Goal: Task Accomplishment & Management: Manage account settings

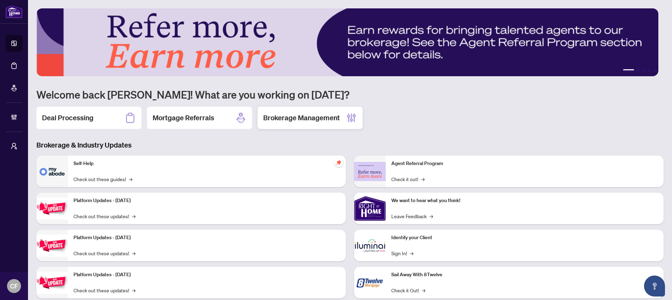
click at [312, 120] on h2 "Brokerage Management" at bounding box center [301, 118] width 77 height 10
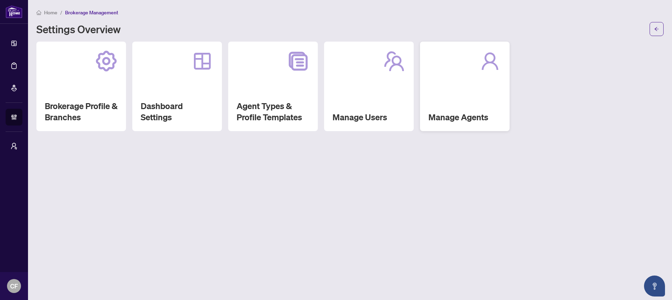
click at [444, 75] on div "Manage Agents" at bounding box center [465, 87] width 90 height 90
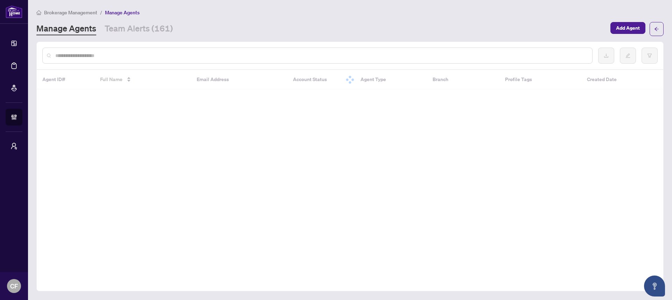
click at [125, 62] on div at bounding box center [317, 56] width 550 height 16
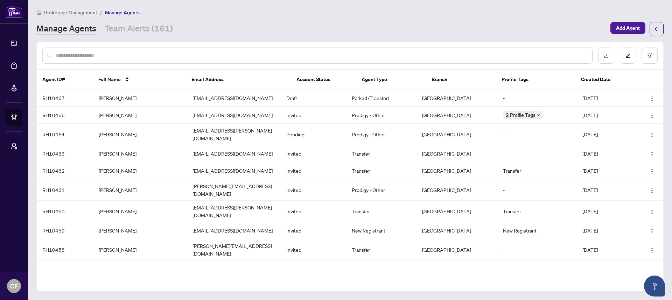
click at [128, 55] on input "text" at bounding box center [320, 56] width 531 height 8
paste input "**********"
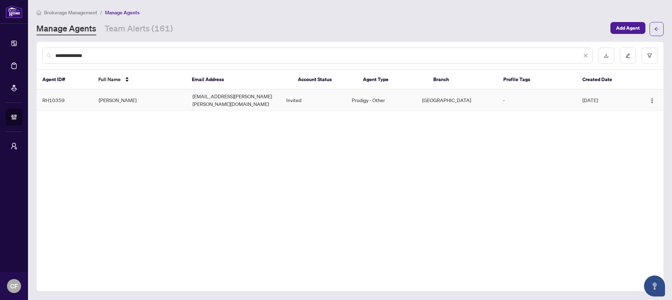
type input "**********"
click at [190, 94] on td "[EMAIL_ADDRESS][PERSON_NAME][PERSON_NAME][DOMAIN_NAME]" at bounding box center [234, 100] width 94 height 21
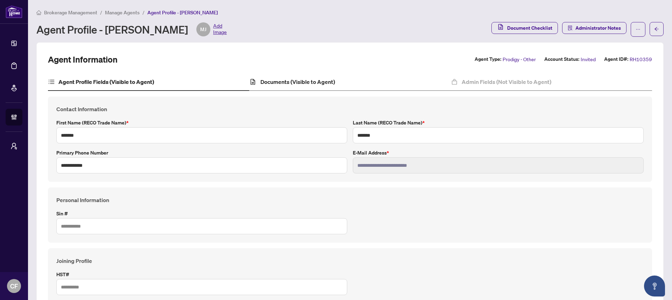
click at [355, 80] on div "Documents (Visible to Agent)" at bounding box center [349, 81] width 201 height 17
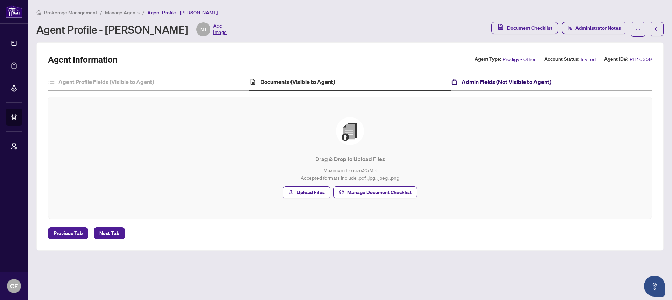
click at [496, 84] on h4 "Admin Fields (Not Visible to Agent)" at bounding box center [507, 82] width 90 height 8
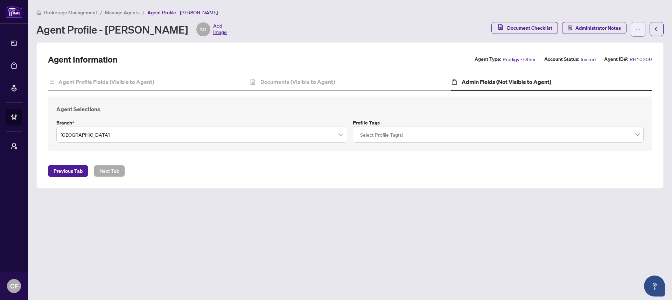
click at [638, 31] on icon "ellipsis" at bounding box center [638, 29] width 5 height 5
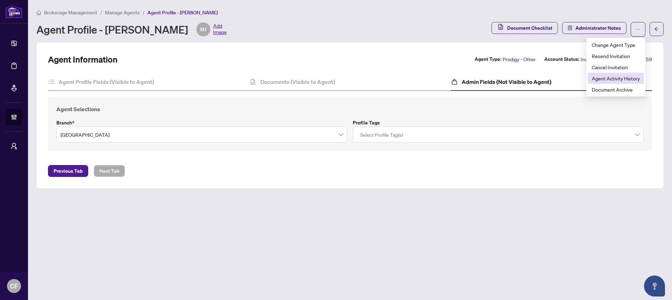
click at [629, 81] on span "Agent Activity History" at bounding box center [616, 79] width 48 height 8
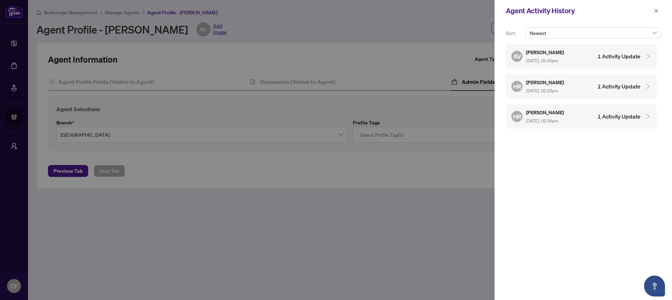
click at [606, 115] on h4 "1 Activity Update" at bounding box center [618, 116] width 43 height 8
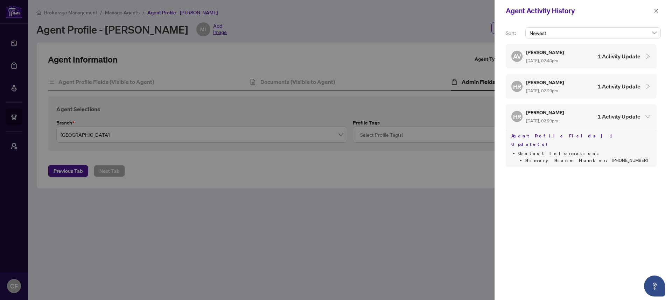
click at [605, 93] on div "HR Hirad Roshandel Aug/17/2025, 02:29pm 1 Activity Update" at bounding box center [575, 86] width 129 height 16
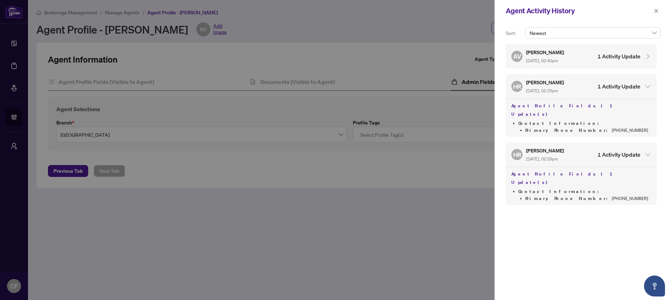
click at [605, 60] on h4 "1 Activity Update" at bounding box center [618, 56] width 43 height 8
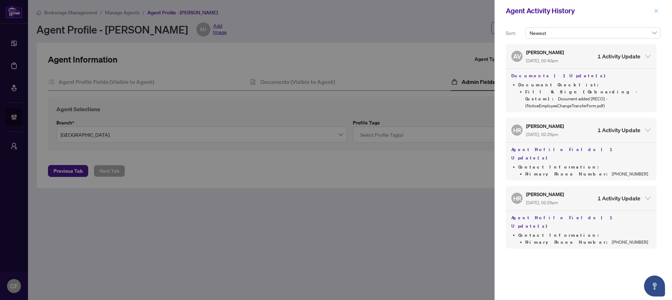
click at [656, 10] on icon "close" at bounding box center [656, 10] width 5 height 5
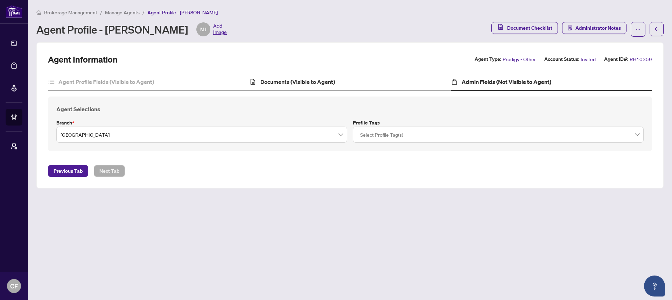
click at [384, 83] on div "Documents (Visible to Agent)" at bounding box center [349, 81] width 201 height 17
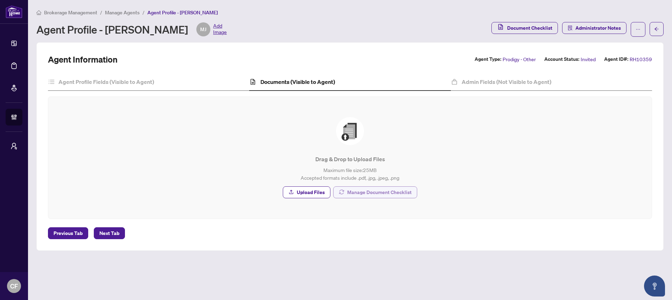
click at [371, 195] on span "Manage Document Checklist" at bounding box center [379, 192] width 64 height 11
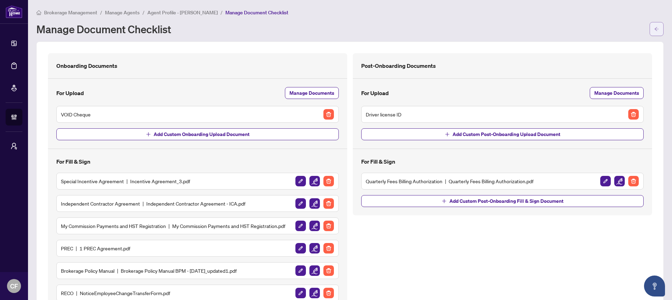
click at [654, 29] on icon "arrow-left" at bounding box center [656, 29] width 4 height 4
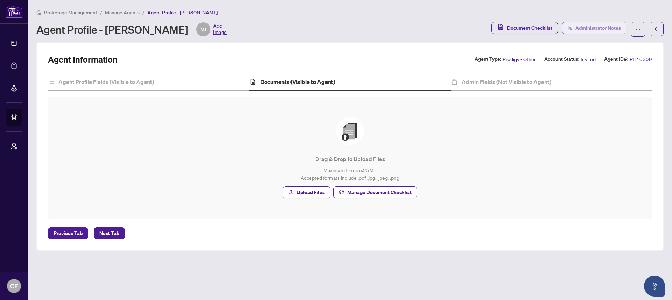
click at [612, 30] on span "Administrator Notes" at bounding box center [597, 27] width 45 height 11
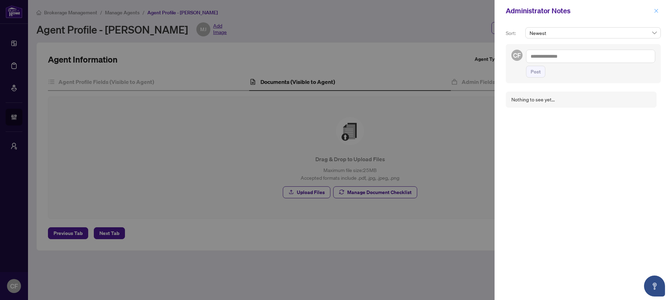
click at [656, 10] on icon "close" at bounding box center [656, 11] width 4 height 4
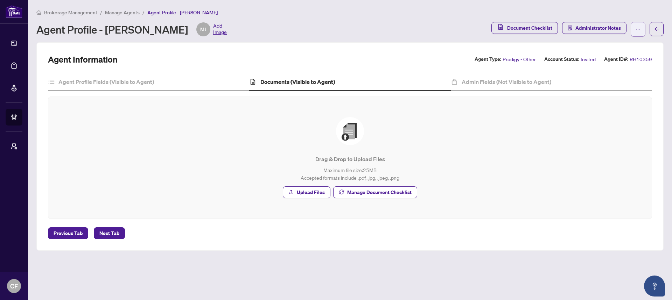
click at [636, 26] on span "button" at bounding box center [638, 29] width 5 height 11
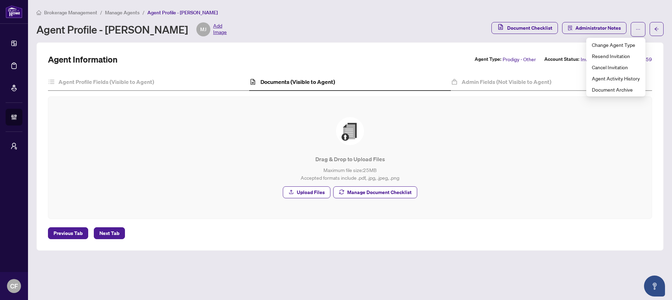
click at [316, 36] on div "Agent Profile - Michael Janczak MJ Add Image" at bounding box center [261, 29] width 451 height 14
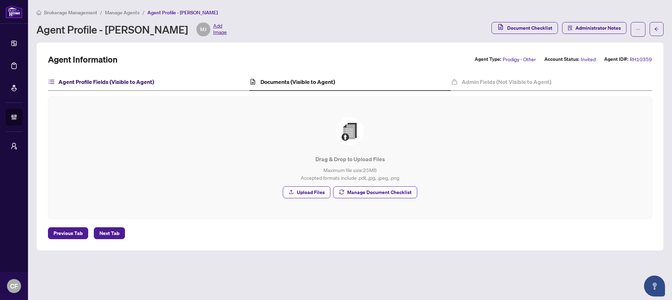
click at [153, 84] on h4 "Agent Profile Fields (Visible to Agent)" at bounding box center [106, 82] width 96 height 8
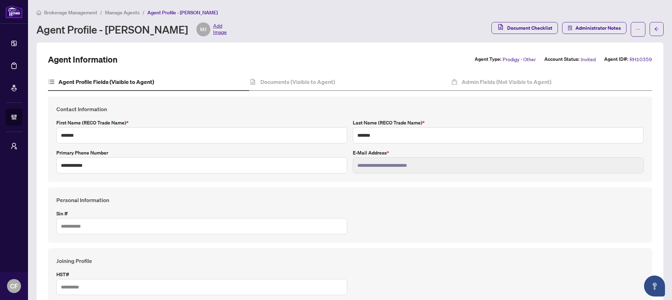
click at [624, 31] on div "Document Checklist Administrator Notes" at bounding box center [568, 29] width 154 height 15
click at [636, 30] on icon "ellipsis" at bounding box center [638, 29] width 5 height 5
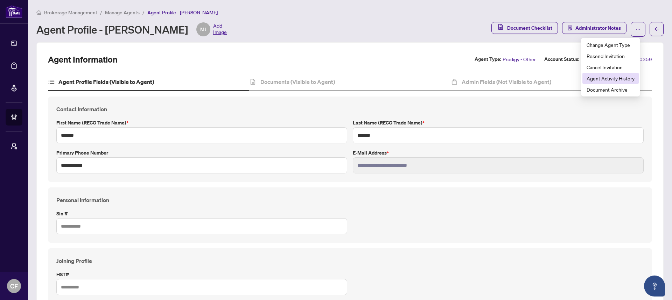
click at [623, 83] on li "Agent Activity History" at bounding box center [610, 78] width 56 height 11
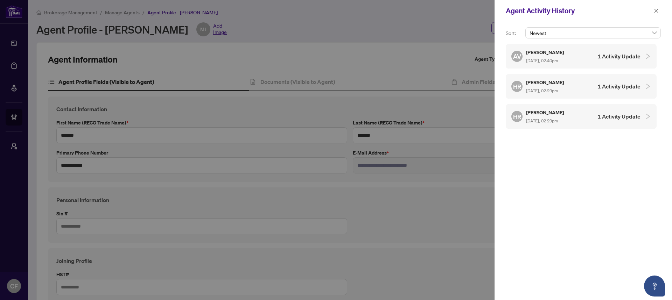
click at [603, 104] on div "HR Hirad Roshandel Aug/17/2025, 02:29pm 1 Activity Update" at bounding box center [581, 116] width 151 height 24
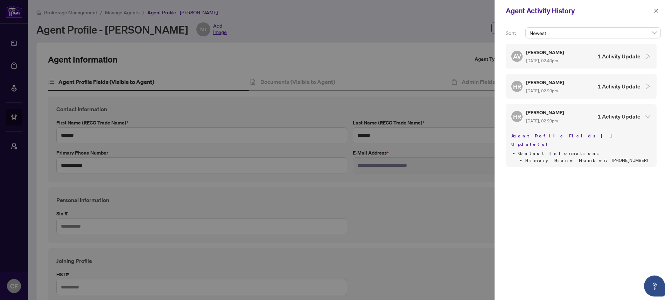
click at [602, 81] on div "HR Hirad Roshandel Aug/17/2025, 02:29pm 1 Activity Update" at bounding box center [575, 86] width 129 height 16
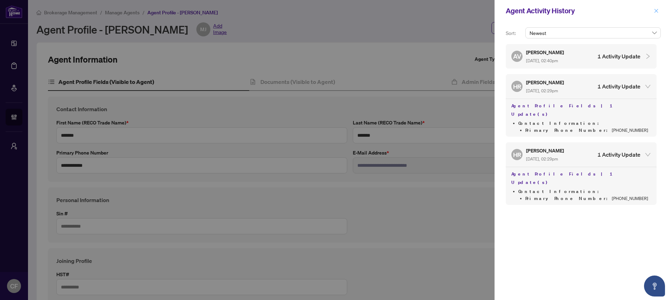
click at [658, 12] on button "button" at bounding box center [656, 11] width 9 height 8
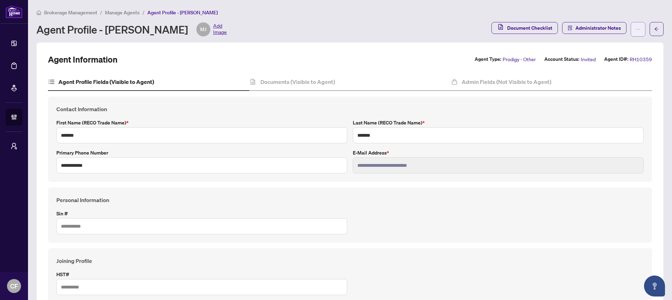
click at [636, 29] on icon "ellipsis" at bounding box center [638, 29] width 5 height 5
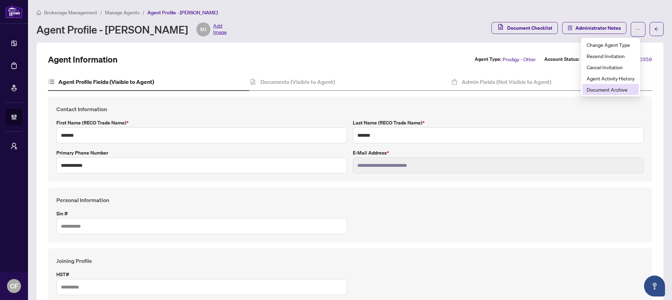
click at [624, 93] on span "Document Archive" at bounding box center [611, 90] width 48 height 8
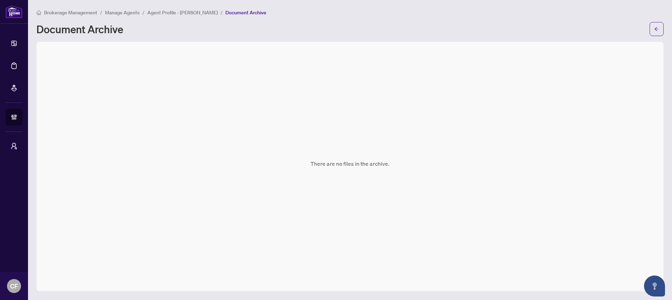
drag, startPoint x: 655, startPoint y: 29, endPoint x: 669, endPoint y: 41, distance: 18.1
click at [655, 30] on icon "arrow-left" at bounding box center [656, 29] width 5 height 5
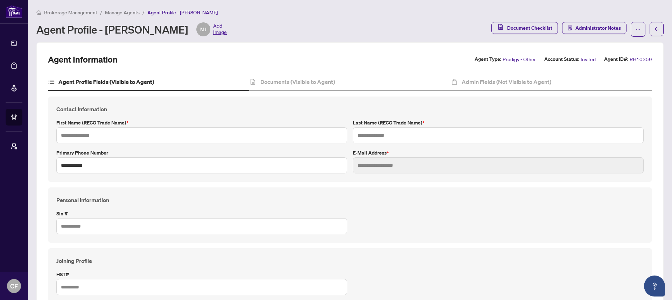
type input "*******"
type input "**********"
click at [290, 82] on h4 "Documents (Visible to Agent)" at bounding box center [297, 82] width 75 height 8
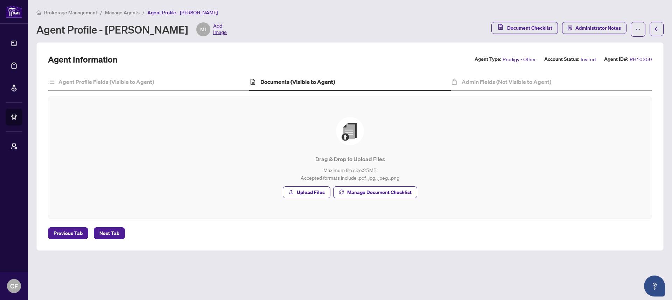
click at [400, 214] on div "Drag & Drop to Upload Files Maximum file size: 25 MB Accepted formats include .…" at bounding box center [349, 158] width 603 height 122
click at [401, 195] on span "Manage Document Checklist" at bounding box center [379, 192] width 64 height 11
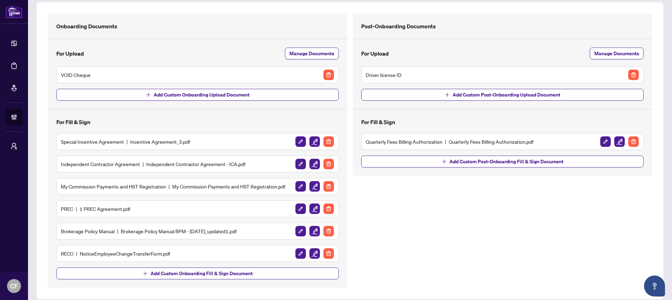
scroll to position [47, 0]
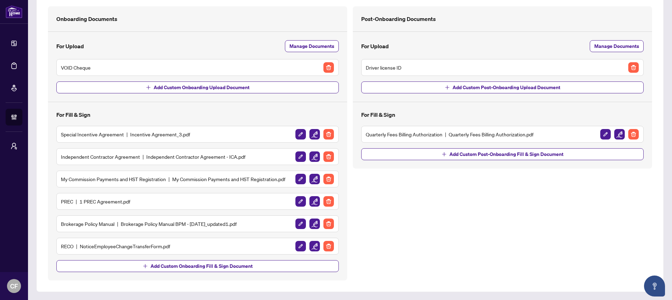
click at [138, 247] on h5 "RECO NoticeEmployeeChangeTransferForm.pdf" at bounding box center [115, 247] width 109 height 8
click at [309, 245] on img "button" at bounding box center [314, 246] width 10 height 10
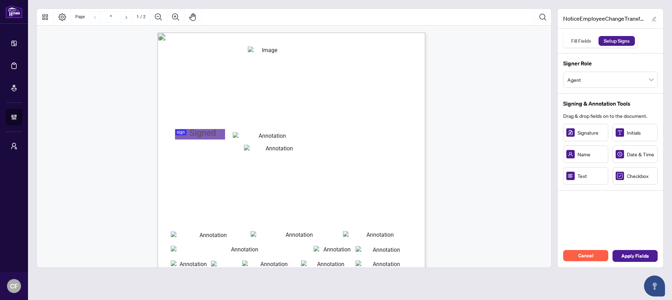
scroll to position [310, 0]
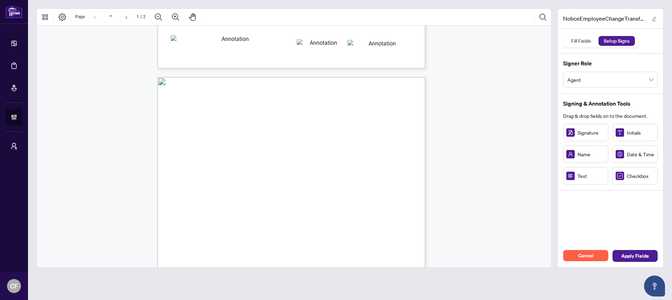
type input "*"
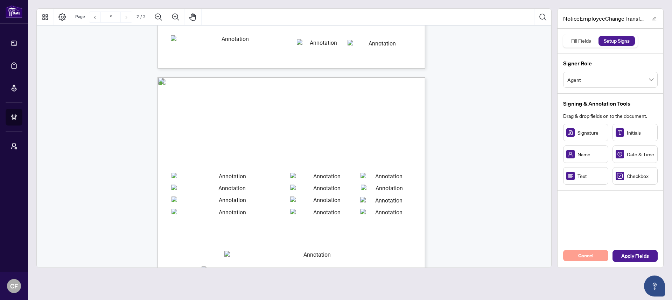
click at [580, 257] on span "Cancel" at bounding box center [585, 255] width 15 height 11
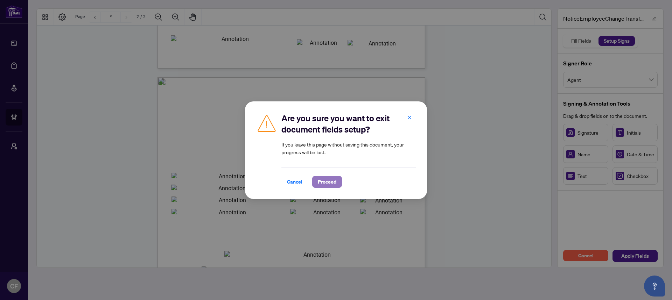
click at [328, 185] on span "Proceed" at bounding box center [327, 181] width 19 height 11
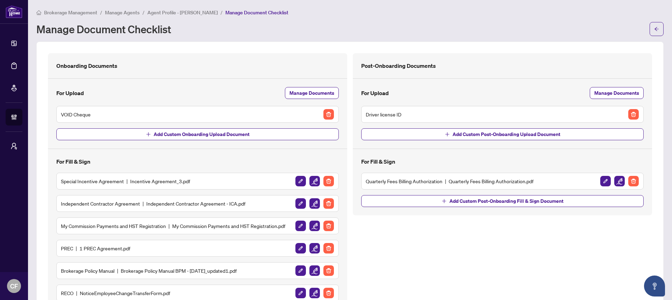
click at [194, 11] on span "Agent Profile - [PERSON_NAME]" at bounding box center [182, 12] width 70 height 6
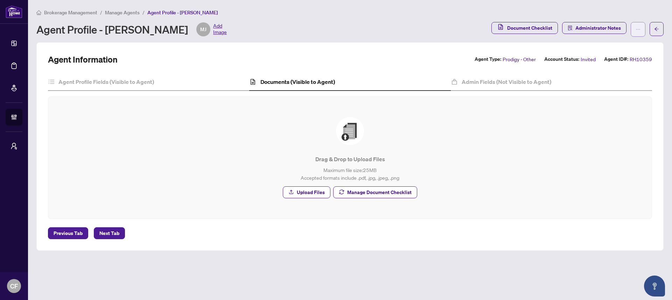
click at [638, 32] on span "button" at bounding box center [638, 29] width 5 height 11
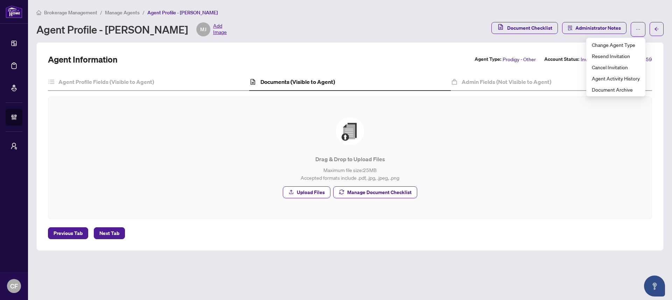
click at [140, 91] on div "Agent Profile Fields (Visible to Agent) Documents (Visible to Agent) Admin Fiel…" at bounding box center [350, 146] width 604 height 146
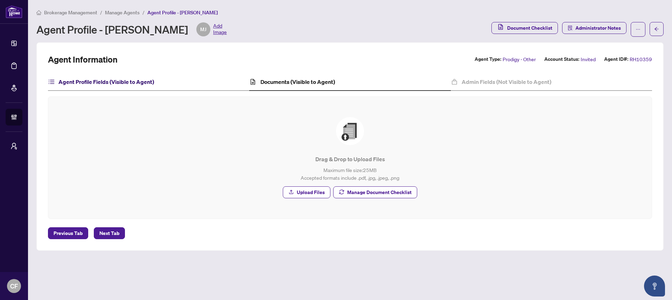
click at [142, 85] on h4 "Agent Profile Fields (Visible to Agent)" at bounding box center [106, 82] width 96 height 8
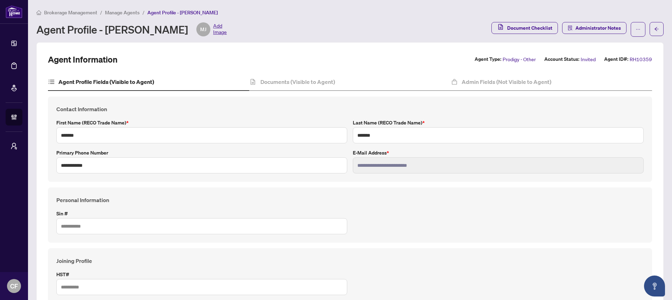
click at [108, 13] on span "Manage Agents" at bounding box center [122, 12] width 35 height 6
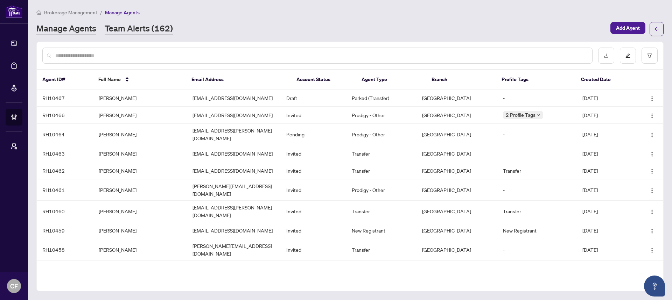
click at [147, 33] on link "Team Alerts (162)" at bounding box center [139, 29] width 68 height 13
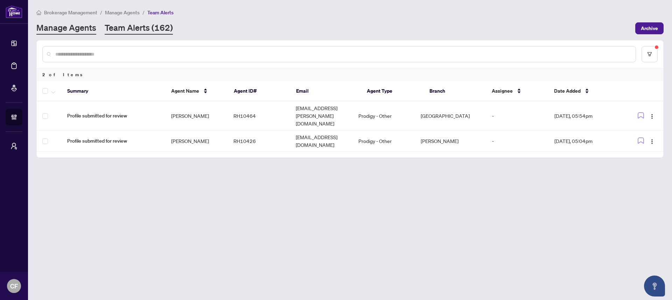
click at [88, 29] on link "Manage Agents" at bounding box center [66, 28] width 60 height 13
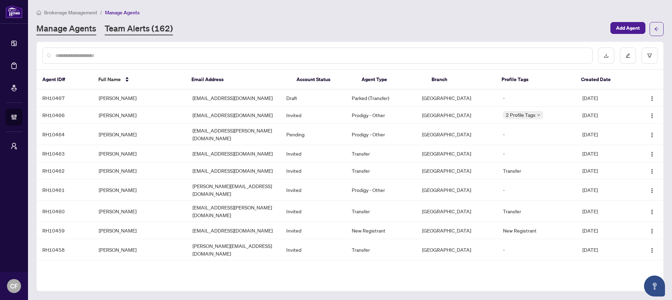
click at [147, 29] on link "Team Alerts (162)" at bounding box center [139, 29] width 68 height 13
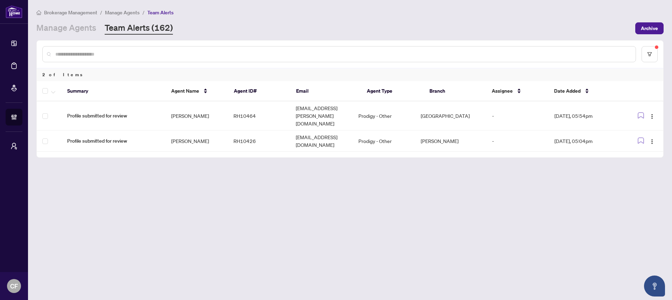
click at [183, 57] on input "text" at bounding box center [342, 54] width 575 height 8
click at [657, 57] on button "button" at bounding box center [649, 54] width 16 height 16
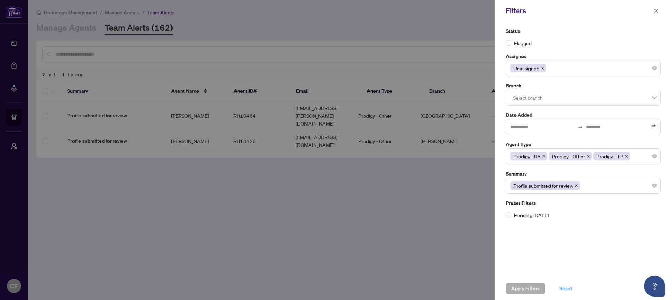
click at [563, 286] on span "Reset" at bounding box center [565, 288] width 13 height 11
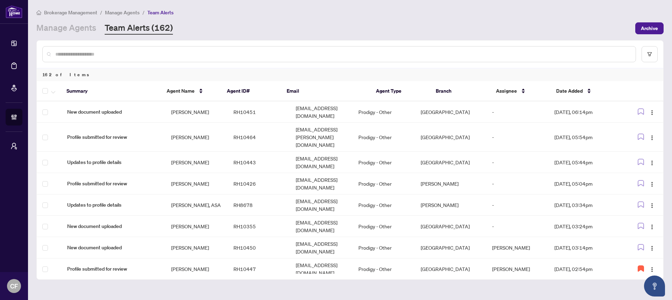
click at [432, 53] on input "text" at bounding box center [342, 54] width 575 height 8
paste input "**********"
type input "**********"
click at [212, 152] on td "Jennifer Rivett" at bounding box center [197, 162] width 62 height 21
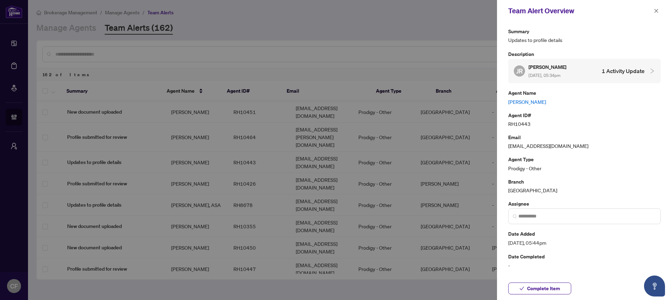
click at [531, 101] on link "Jennifer Rivett" at bounding box center [584, 102] width 153 height 8
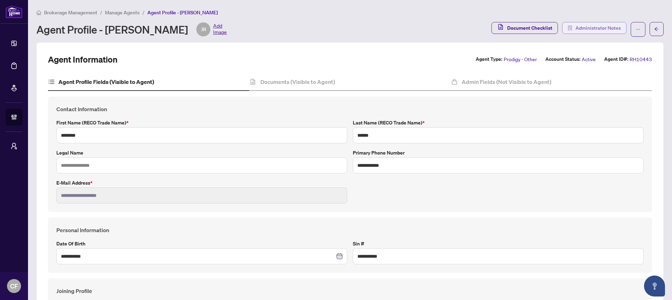
click at [588, 30] on span "Administrator Notes" at bounding box center [597, 27] width 45 height 11
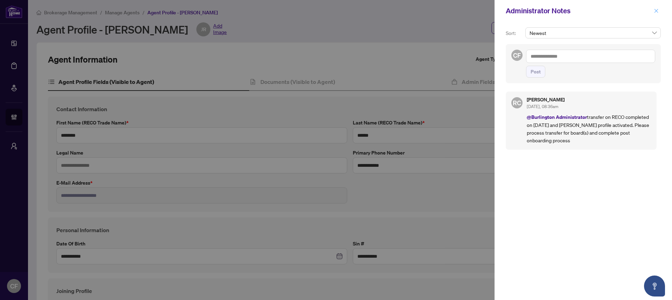
click at [657, 10] on icon "close" at bounding box center [656, 10] width 5 height 5
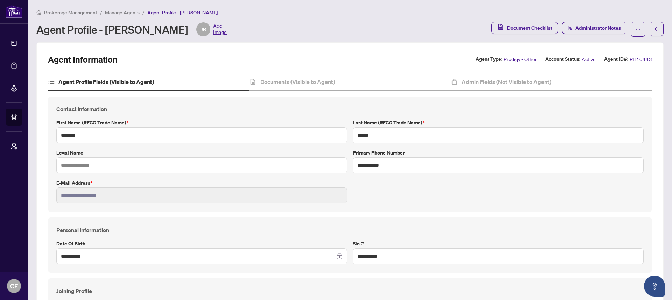
click at [119, 15] on span "Manage Agents" at bounding box center [122, 12] width 35 height 6
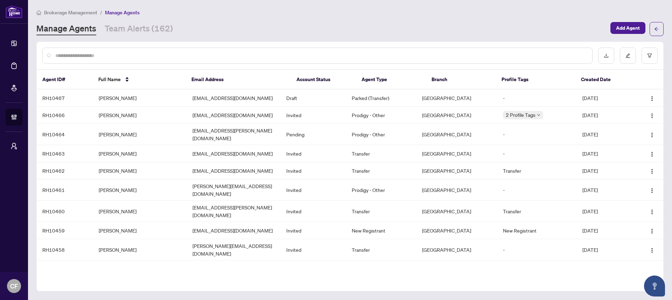
click at [240, 56] on input "text" at bounding box center [320, 56] width 531 height 8
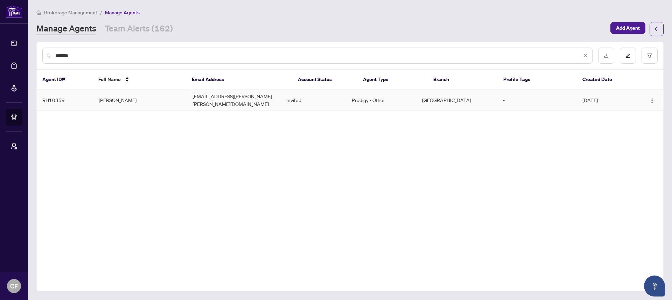
type input "*******"
click at [378, 101] on td "Prodigy - Other" at bounding box center [381, 100] width 70 height 21
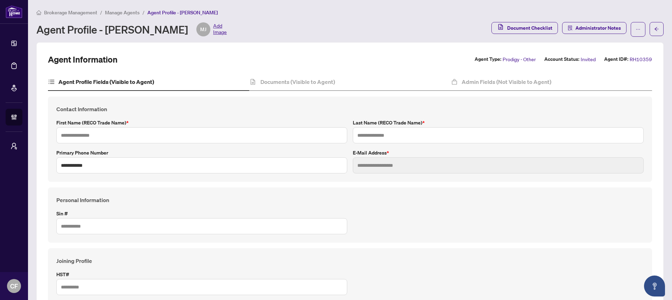
type input "*******"
type input "**********"
click at [345, 73] on div "Documents (Visible to Agent)" at bounding box center [349, 81] width 201 height 17
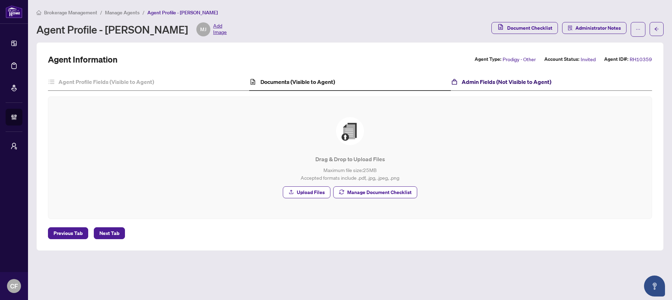
click at [507, 78] on h4 "Admin Fields (Not Visible to Agent)" at bounding box center [507, 82] width 90 height 8
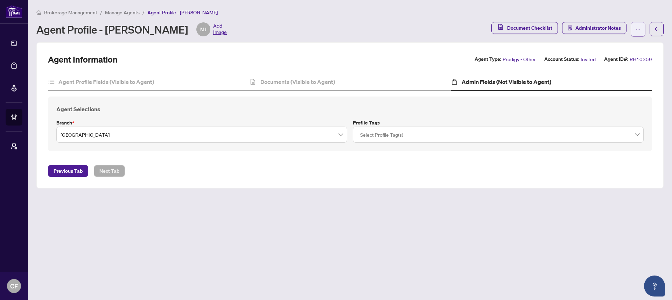
click at [636, 36] on button "button" at bounding box center [638, 29] width 15 height 15
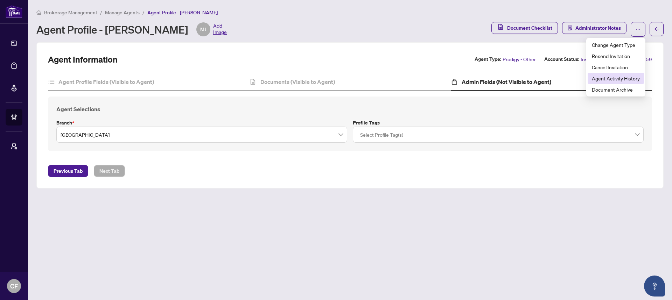
click at [634, 74] on li "Agent Activity History" at bounding box center [616, 78] width 56 height 11
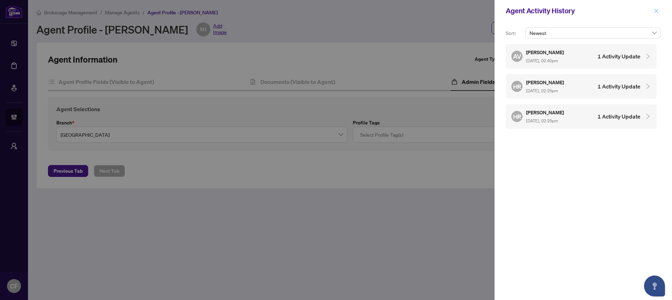
click at [654, 12] on icon "close" at bounding box center [656, 10] width 5 height 5
